Goal: Check status: Check status

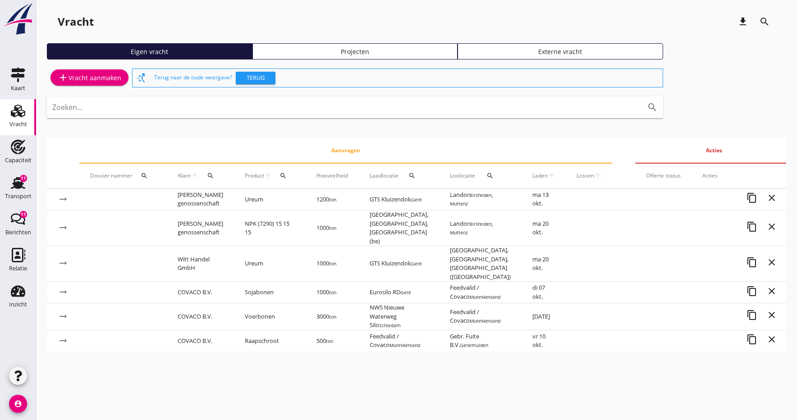
click at [533, 176] on span "Laden" at bounding box center [540, 176] width 15 height 8
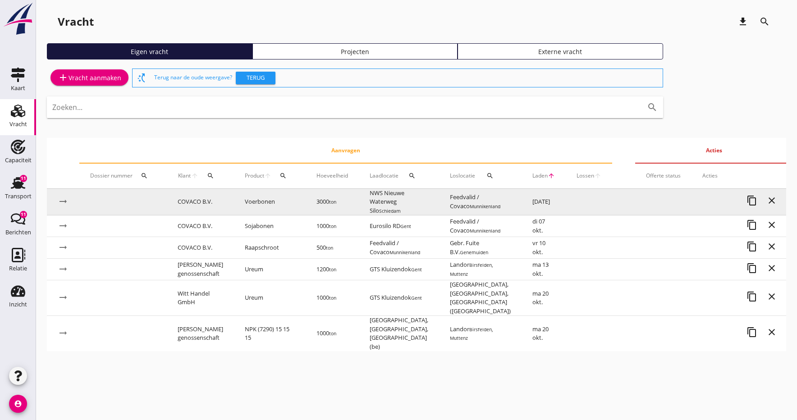
click at [281, 202] on td "Voerbonen" at bounding box center [270, 202] width 72 height 27
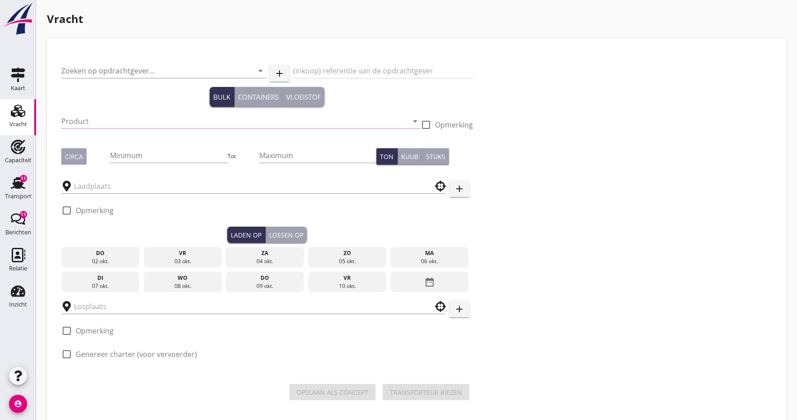
type input "COVACO B.V."
type input "Ctr S9612: Blonk / Covaco: Veldbonen | FOB Rotterdam"
type input "Voerbonen (1792)"
type input "3000"
checkbox input "true"
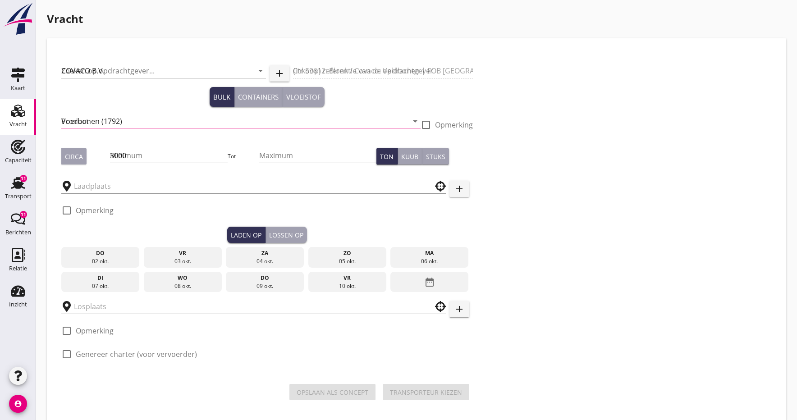
type input "NWS Nieuwe Waterweg Silo"
type input "Feedvalid / Covaco"
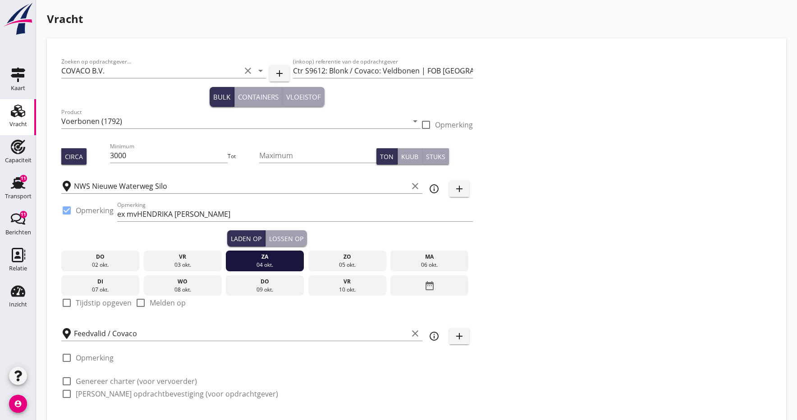
click at [440, 262] on div "06 okt." at bounding box center [430, 265] width 74 height 8
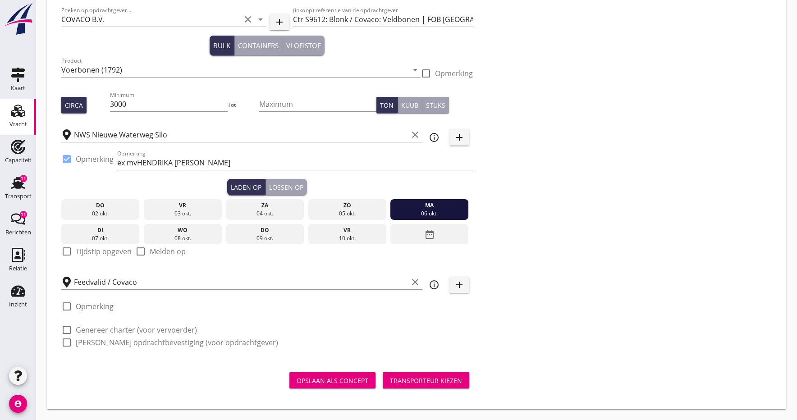
scroll to position [51, 0]
click at [96, 238] on div "07 okt." at bounding box center [101, 239] width 74 height 8
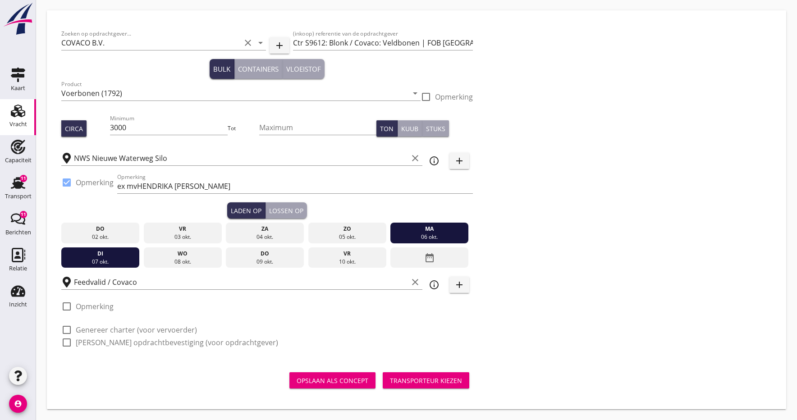
click at [97, 261] on div "07 okt." at bounding box center [101, 262] width 74 height 8
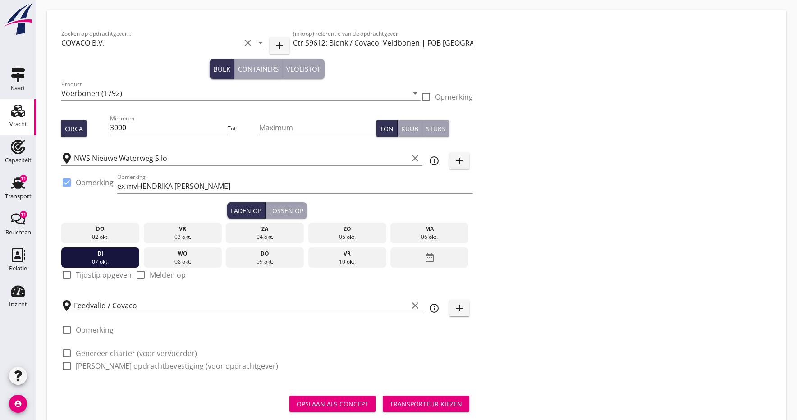
click at [347, 404] on div "Opslaan als concept" at bounding box center [333, 404] width 72 height 9
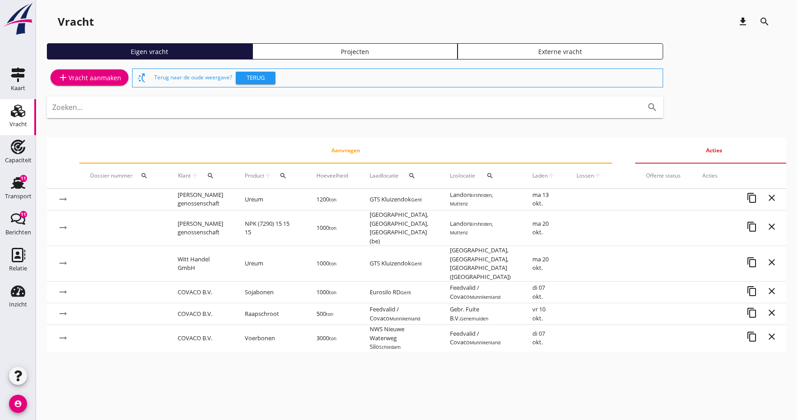
click at [533, 175] on span "Laden" at bounding box center [540, 176] width 15 height 8
click at [19, 190] on icon "Transport" at bounding box center [18, 183] width 14 height 14
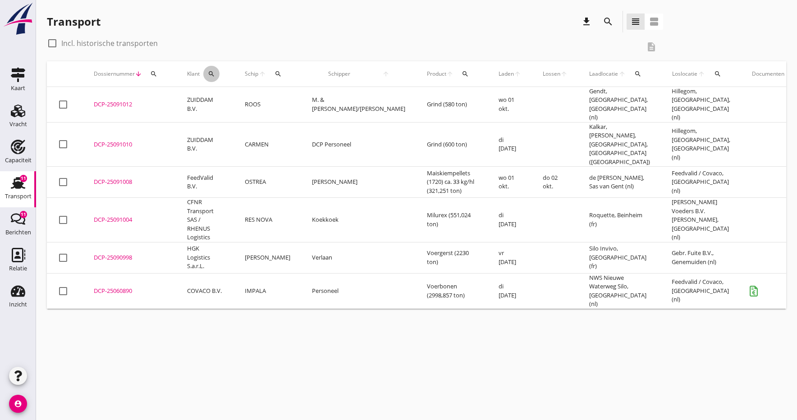
click at [213, 73] on icon "search" at bounding box center [211, 73] width 7 height 7
click at [51, 43] on div at bounding box center [52, 43] width 15 height 15
checkbox input "true"
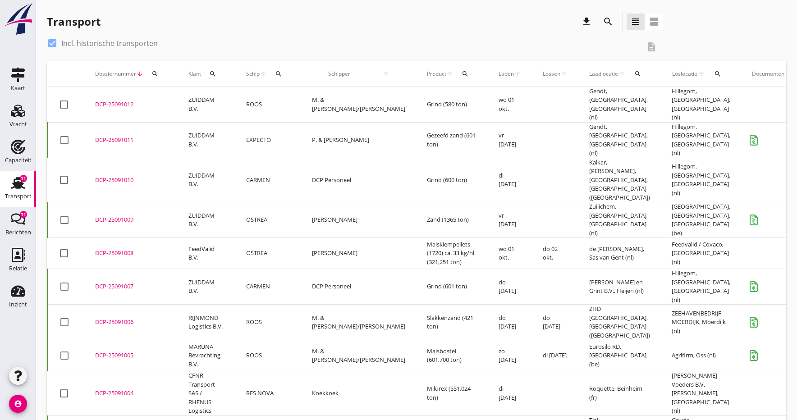
click at [212, 73] on icon "search" at bounding box center [212, 73] width 7 height 7
click at [231, 103] on input "Zoeken op opdrachtgever..." at bounding box center [255, 100] width 94 height 14
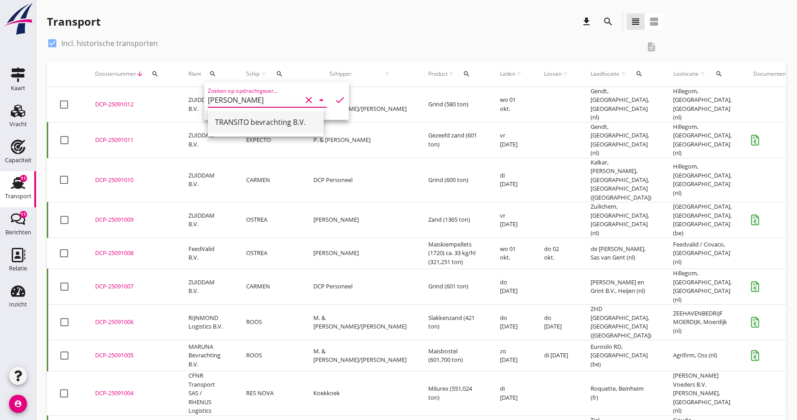
click at [232, 126] on div "TRANSITO bevrachting B.V." at bounding box center [265, 122] width 101 height 11
type input "TRANSITO bevrachting B.V."
click at [339, 99] on icon "check" at bounding box center [340, 100] width 11 height 11
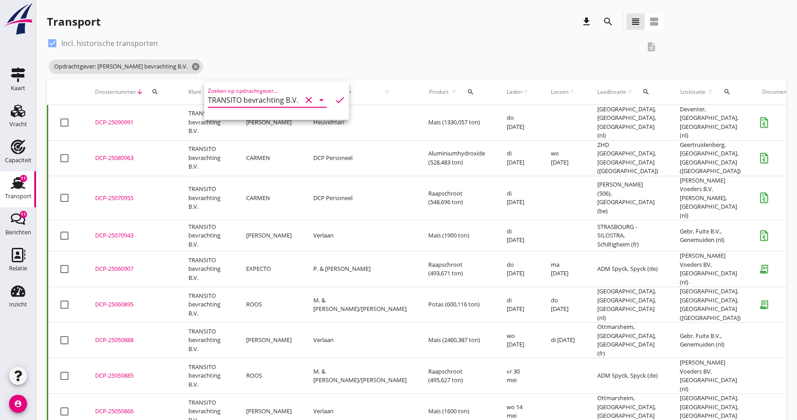
click at [194, 182] on td "TRANSITO bevrachting B.V." at bounding box center [207, 198] width 58 height 45
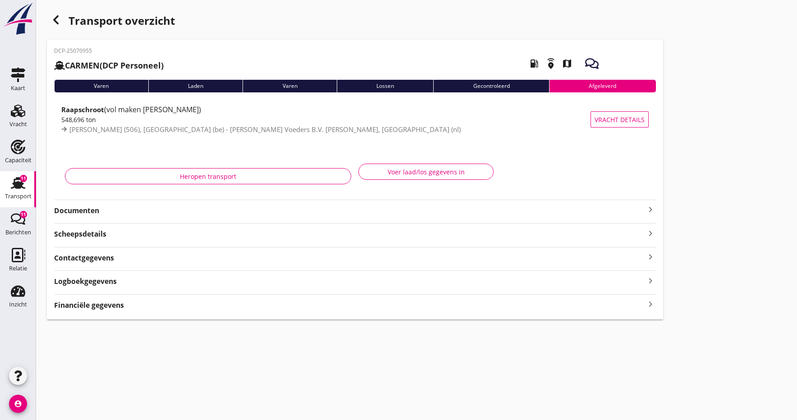
click at [75, 214] on strong "Documenten" at bounding box center [349, 211] width 591 height 10
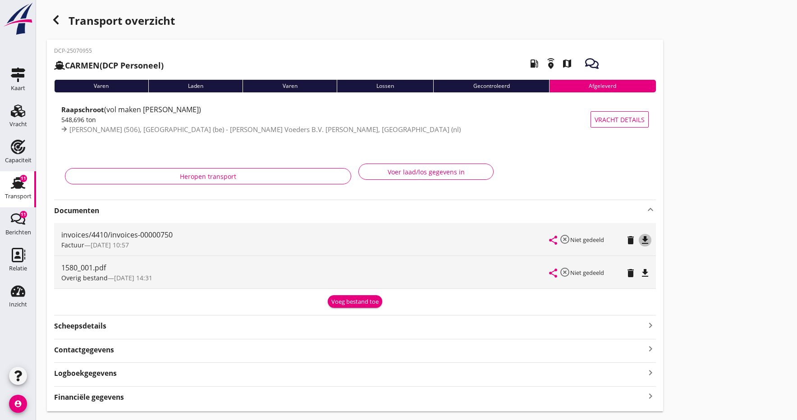
click at [647, 240] on icon "file_download" at bounding box center [645, 240] width 11 height 11
click at [647, 240] on icon "open_in_browser" at bounding box center [645, 240] width 11 height 11
click at [648, 270] on icon "file_download" at bounding box center [645, 273] width 11 height 11
click at [648, 270] on icon "open_in_browser" at bounding box center [645, 273] width 11 height 11
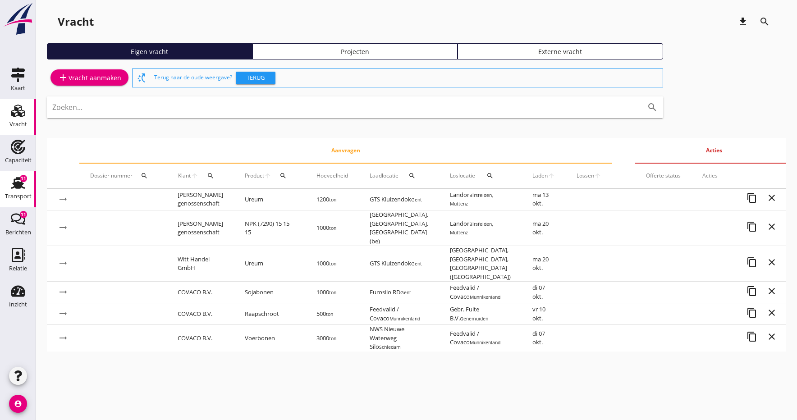
click at [12, 196] on div "Transport" at bounding box center [18, 196] width 27 height 6
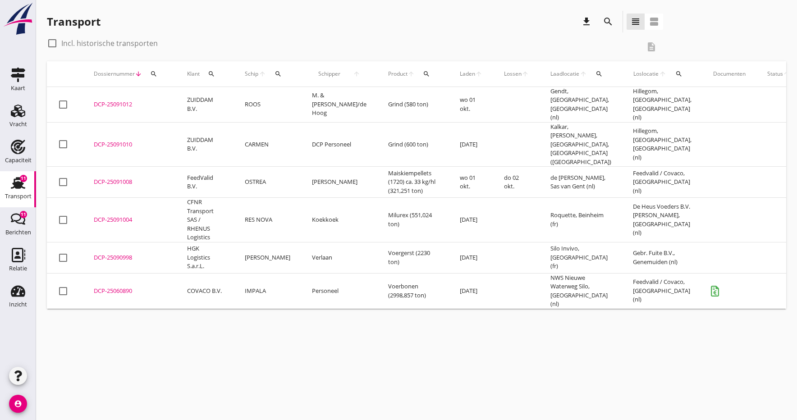
click at [52, 42] on div at bounding box center [52, 43] width 15 height 15
checkbox input "true"
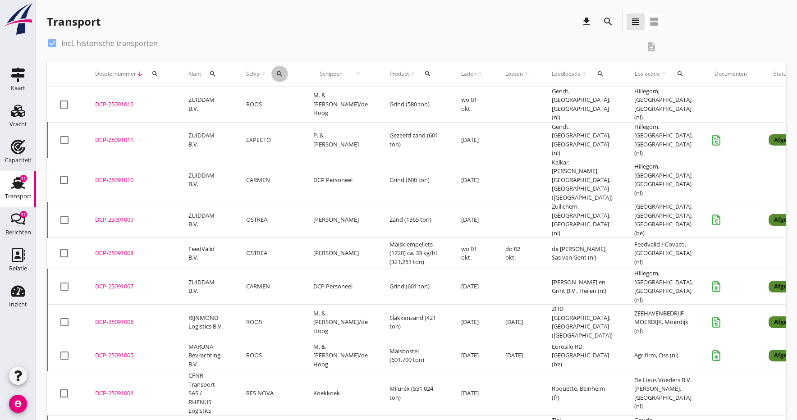
click at [278, 74] on icon "search" at bounding box center [279, 73] width 7 height 7
click at [327, 104] on input "Zoek op (scheeps)naam" at bounding box center [321, 100] width 94 height 14
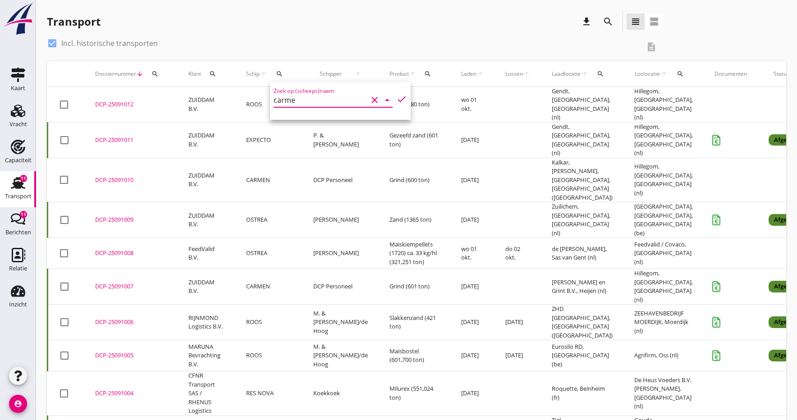
type input "carmen"
click at [327, 103] on input "[PERSON_NAME]" at bounding box center [321, 100] width 94 height 14
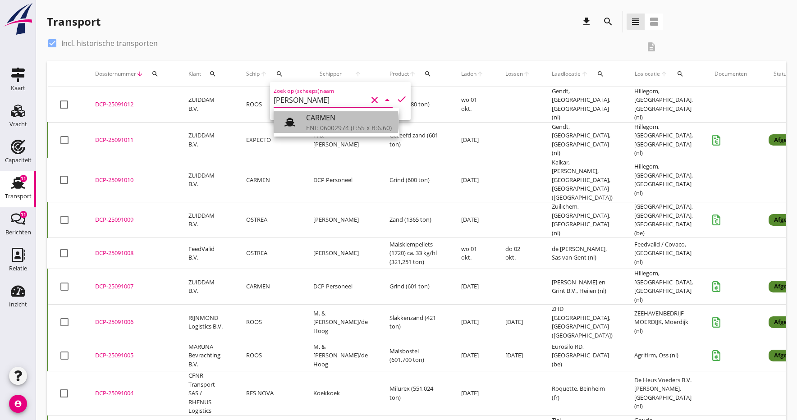
click at [318, 124] on div "ENI: 06002974 (L:55 x B:6.60)" at bounding box center [349, 127] width 86 height 9
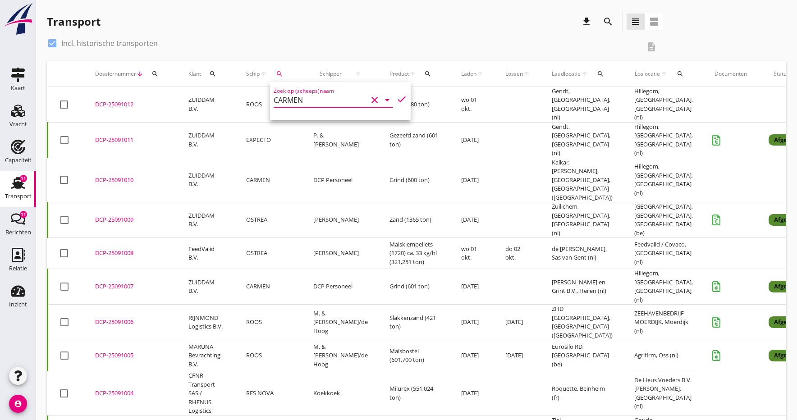
click at [402, 98] on icon "check" at bounding box center [401, 99] width 11 height 11
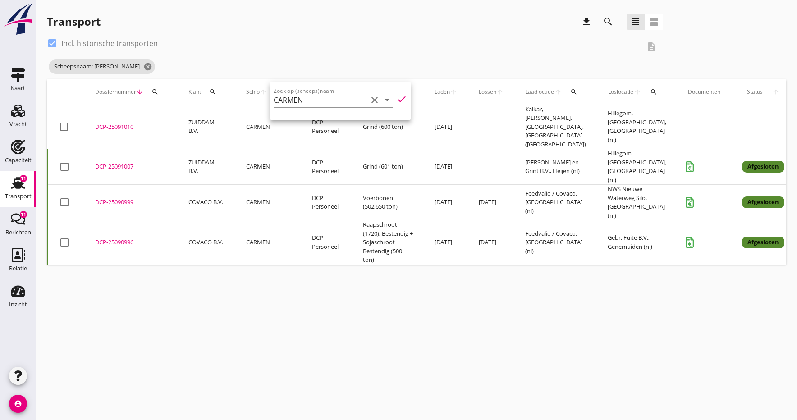
type input "CARMEN"
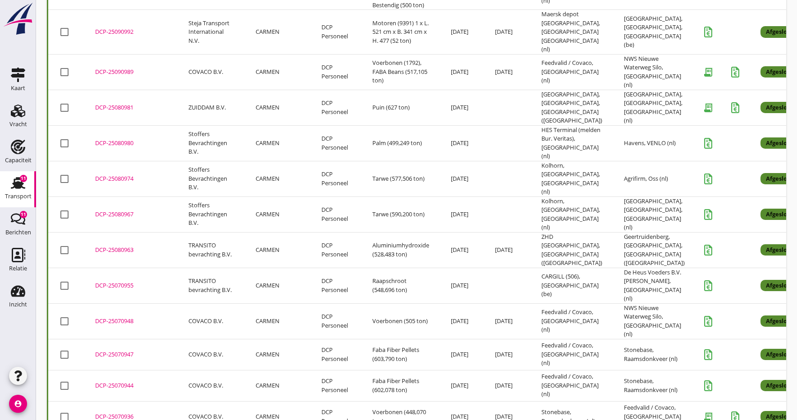
scroll to position [247, 0]
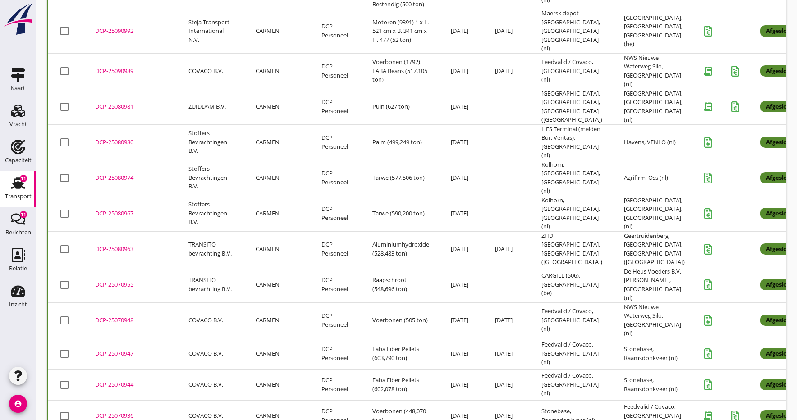
click at [124, 281] on div "DCP-25070955" at bounding box center [131, 285] width 72 height 9
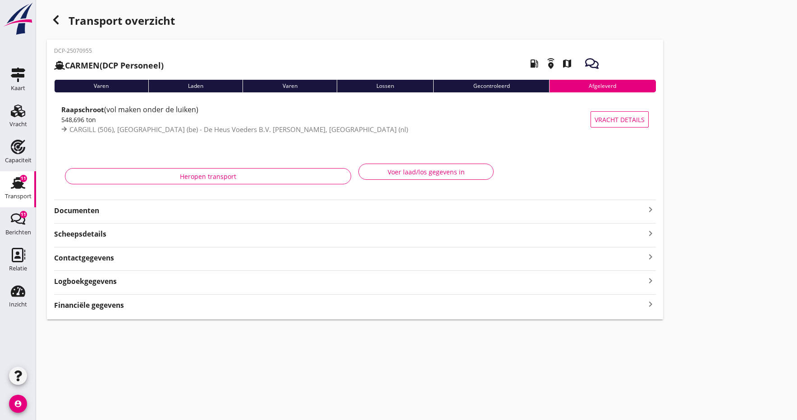
click at [60, 217] on div "DCP-25070955 CARMEN (DCP Personeel) local_gas_station emergency_share map Varen…" at bounding box center [355, 180] width 617 height 280
click at [64, 212] on strong "Documenten" at bounding box center [349, 211] width 591 height 10
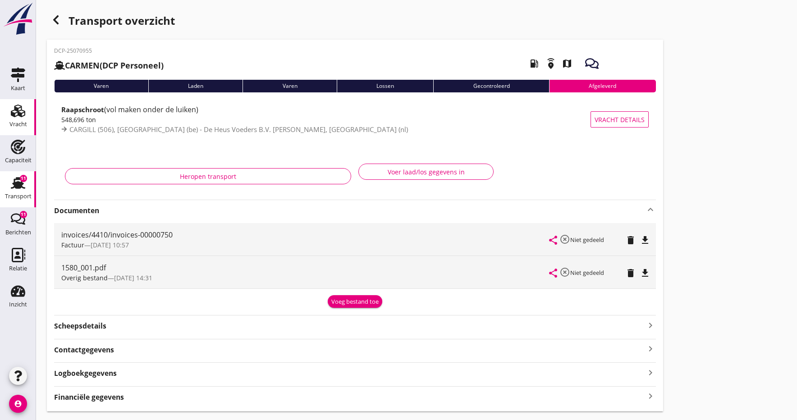
click at [16, 118] on div "Vracht" at bounding box center [18, 124] width 18 height 13
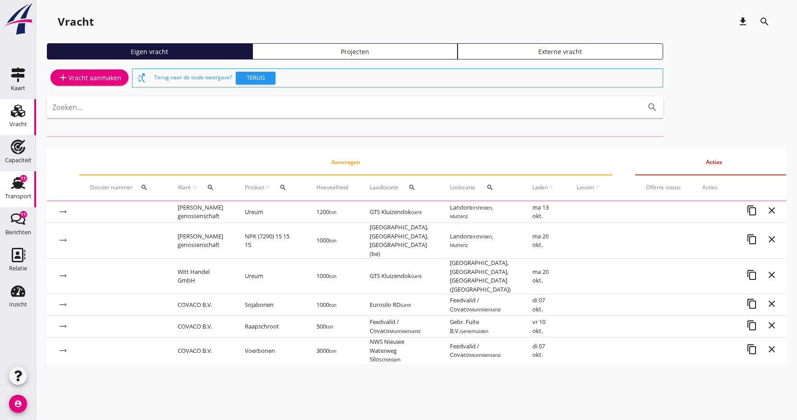
click at [7, 199] on div "Transport" at bounding box center [18, 196] width 27 height 6
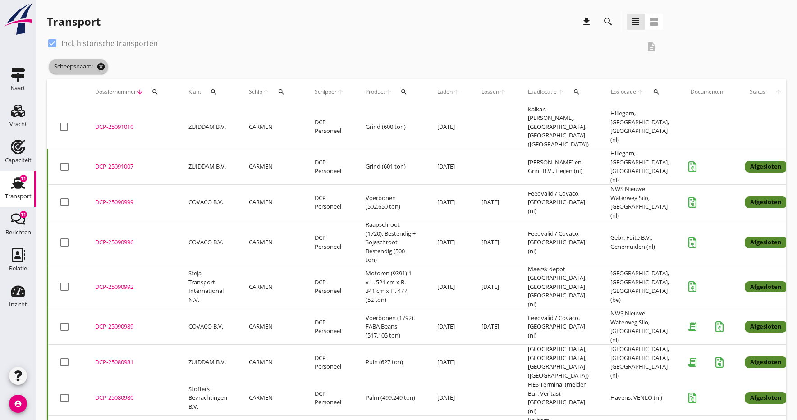
click at [100, 68] on icon "cancel" at bounding box center [101, 66] width 9 height 9
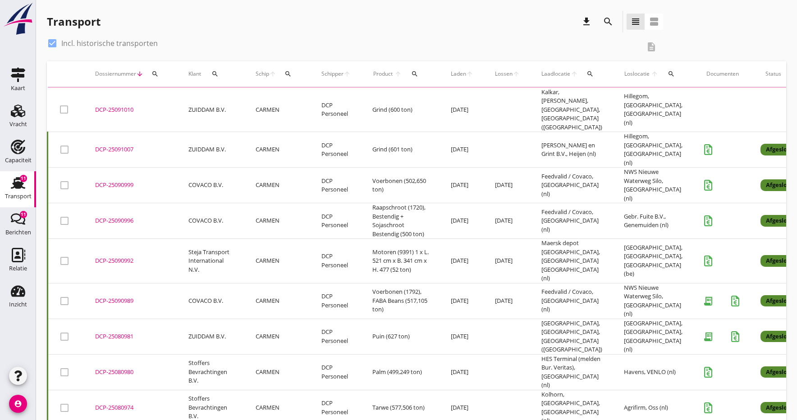
click at [51, 44] on div at bounding box center [52, 43] width 15 height 15
checkbox input "false"
